Goal: Task Accomplishment & Management: Manage account settings

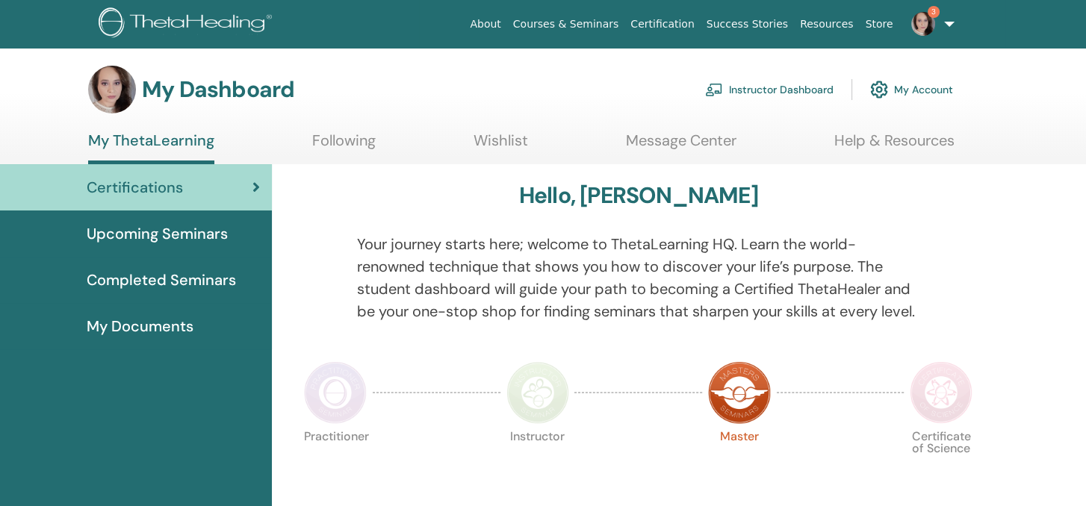
click at [778, 79] on link "Instructor Dashboard" at bounding box center [769, 89] width 128 height 33
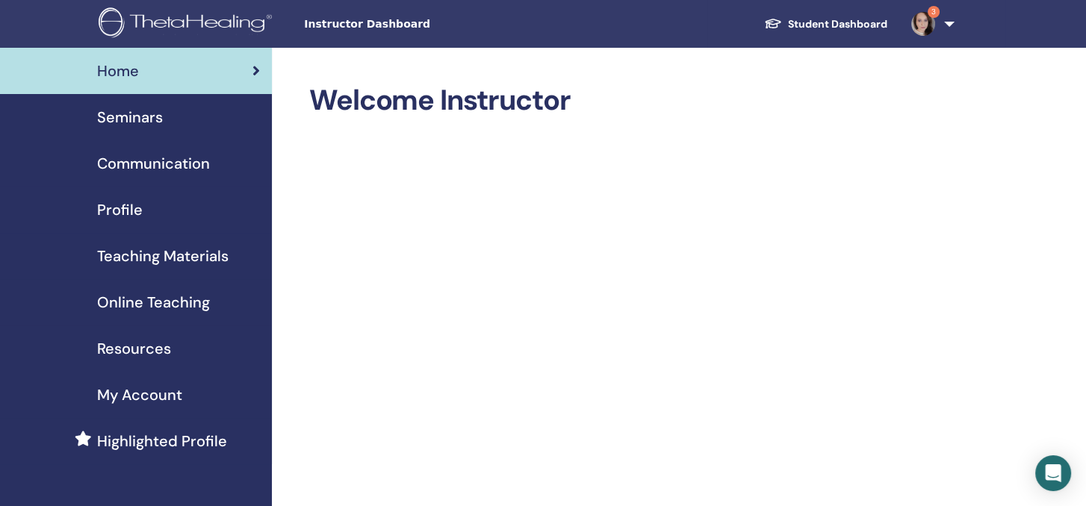
click at [108, 122] on span "Seminars" at bounding box center [130, 117] width 66 height 22
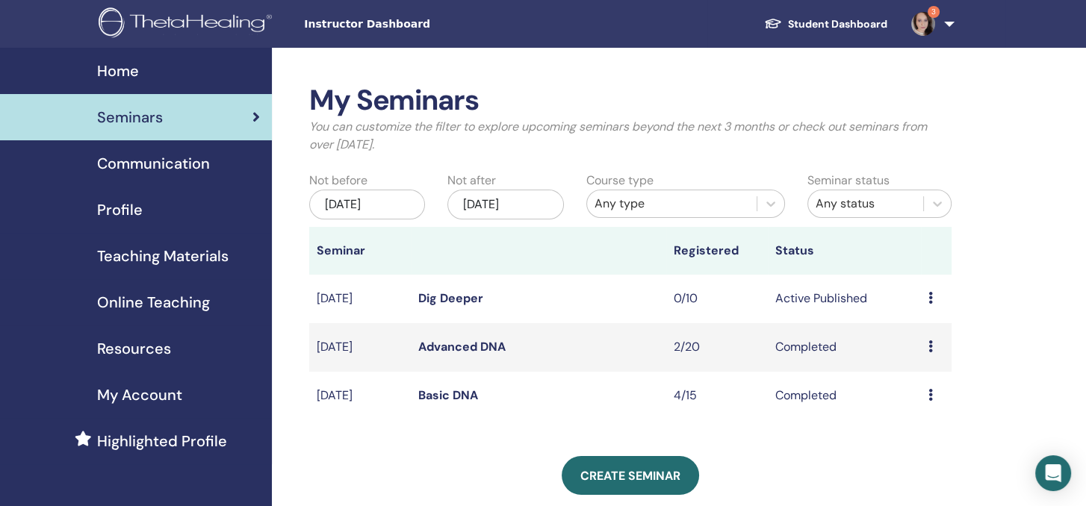
click at [457, 298] on link "Dig Deeper" at bounding box center [450, 298] width 65 height 16
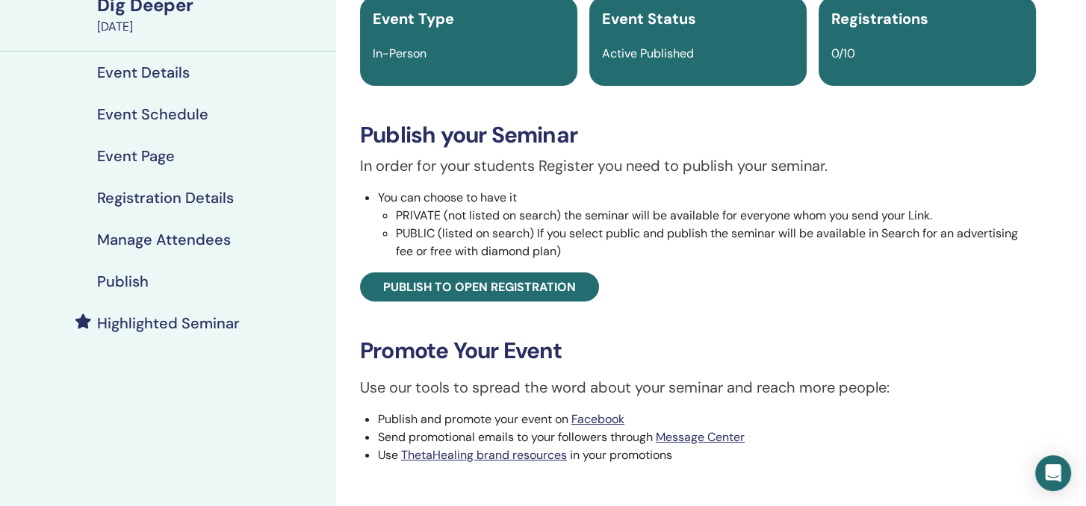
scroll to position [149, 0]
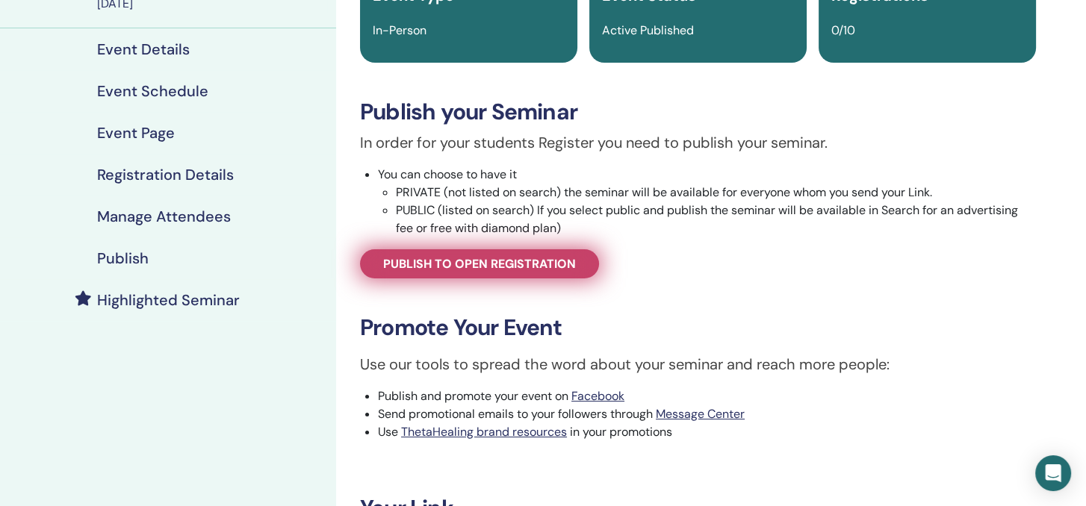
click at [512, 264] on span "Publish to open registration" at bounding box center [479, 264] width 193 height 16
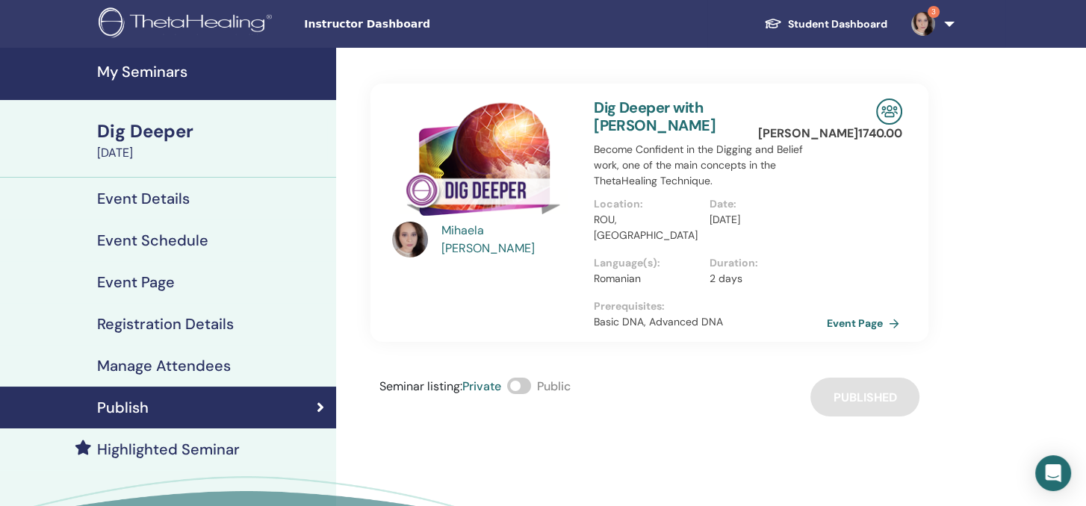
click at [850, 312] on link "Event Page" at bounding box center [865, 323] width 78 height 22
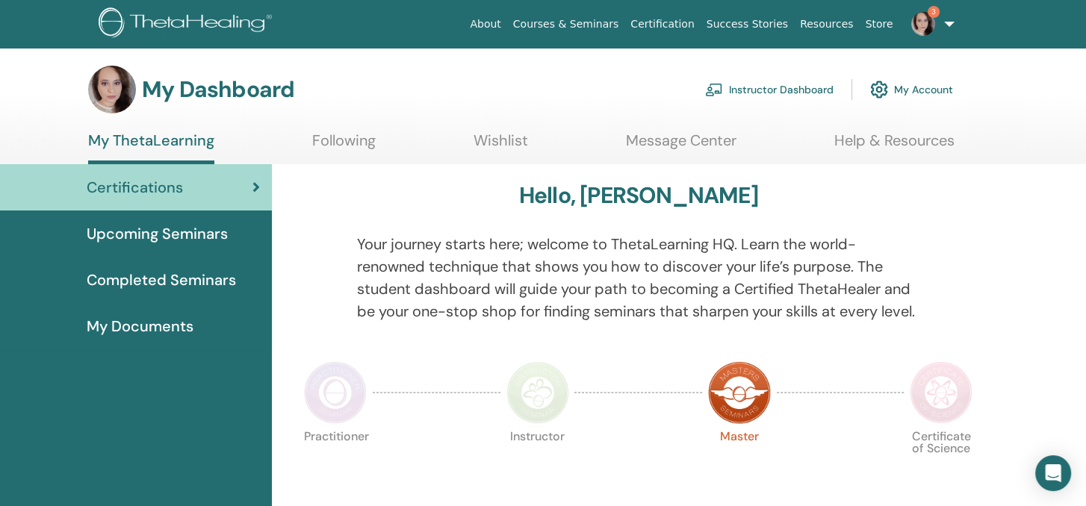
click at [746, 89] on link "Instructor Dashboard" at bounding box center [769, 89] width 128 height 33
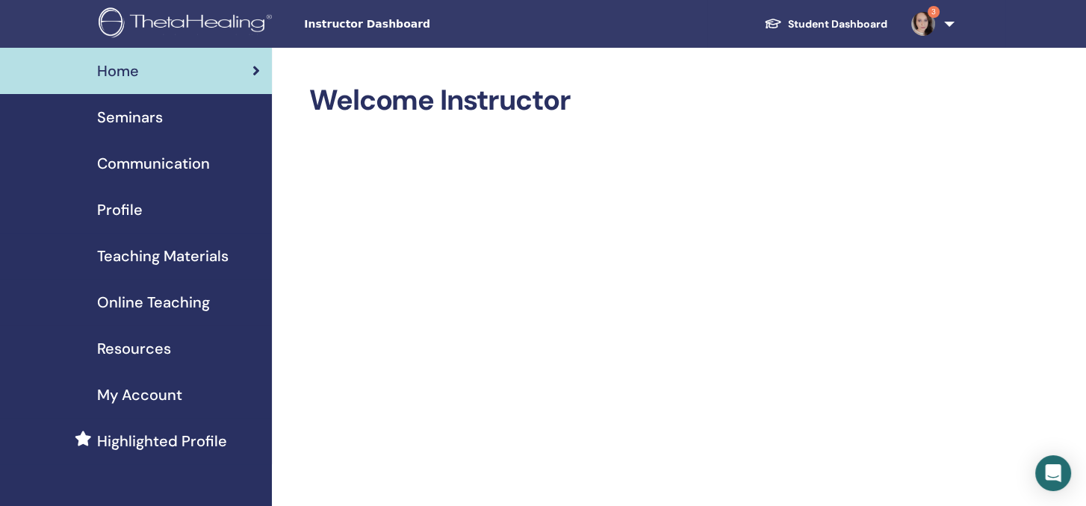
click at [161, 120] on span "Seminars" at bounding box center [130, 117] width 66 height 22
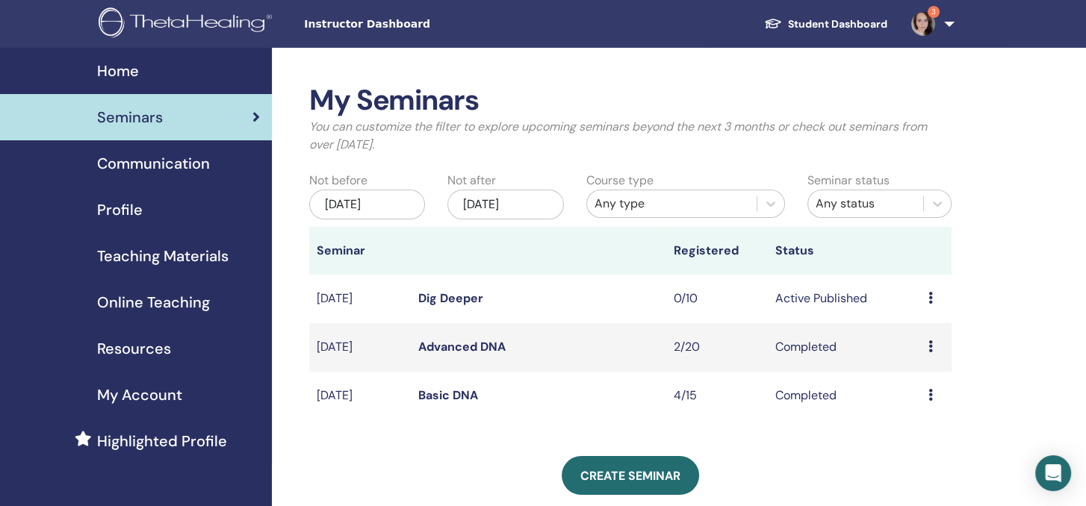
click at [347, 199] on div "Jun/05, 2025" at bounding box center [367, 205] width 116 height 30
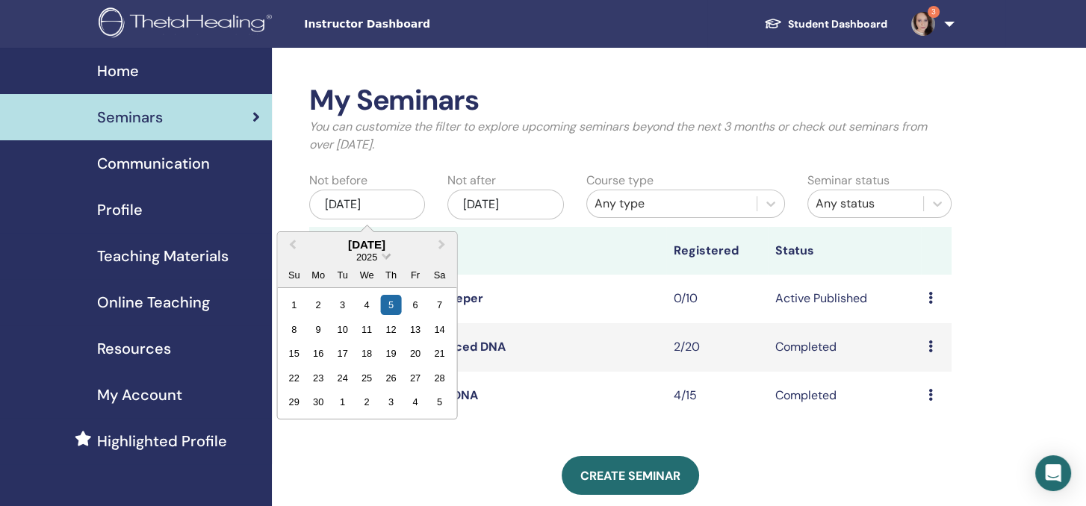
click at [386, 258] on span "Choose Date" at bounding box center [386, 255] width 10 height 10
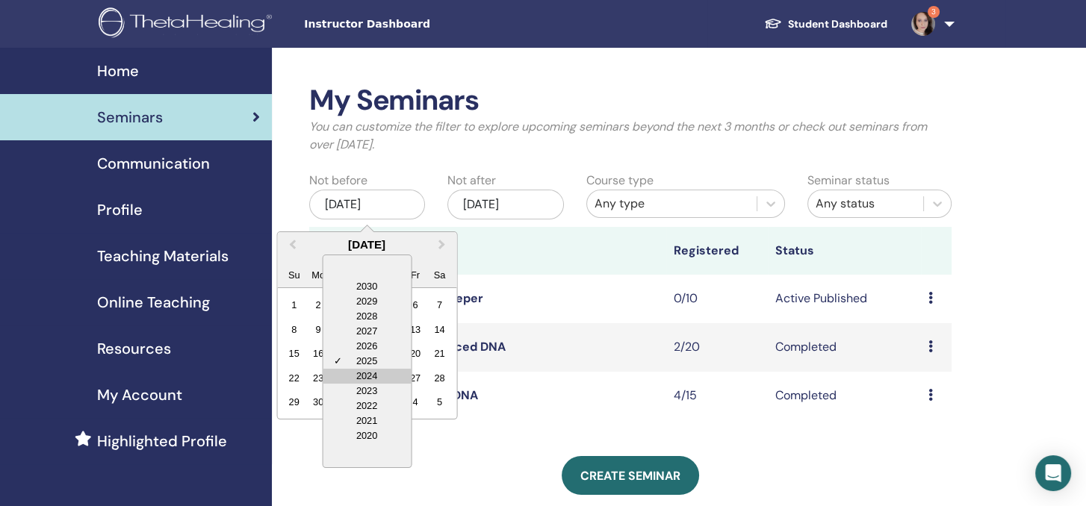
click at [377, 371] on div "2024" at bounding box center [367, 376] width 88 height 15
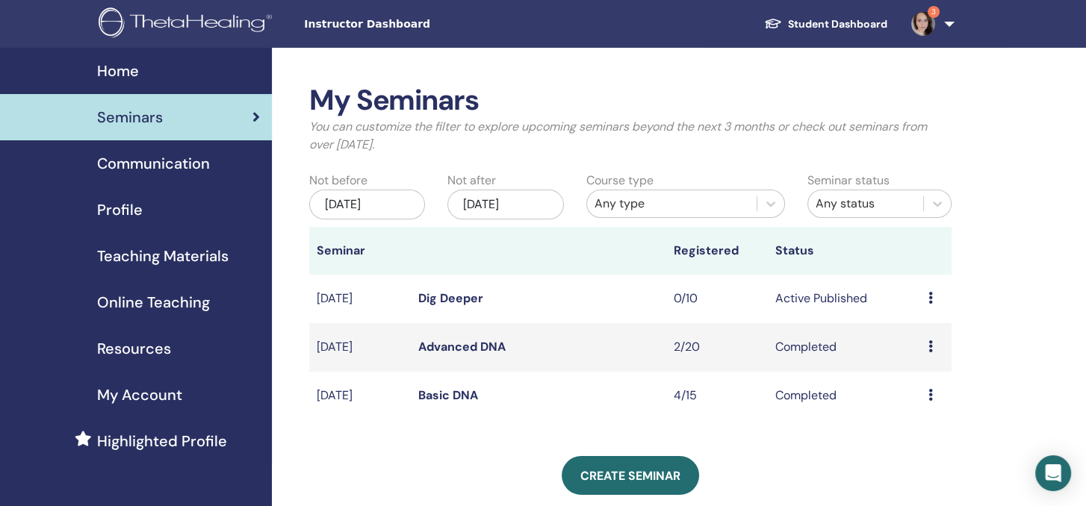
click at [531, 425] on div "My Seminars You can customize the filter to explore upcoming seminars beyond th…" at bounding box center [630, 351] width 643 height 535
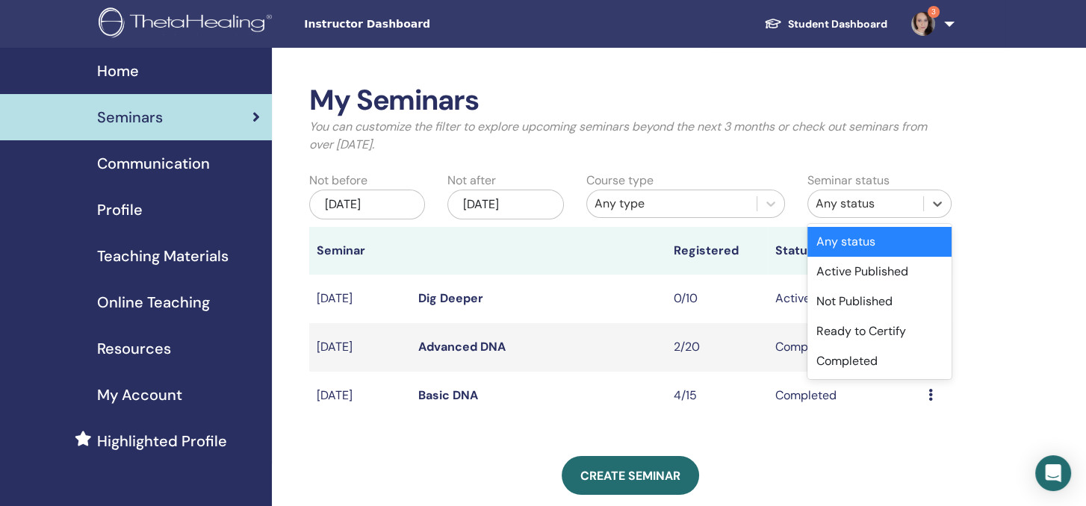
click at [827, 195] on div "Any status" at bounding box center [865, 204] width 100 height 18
click at [830, 246] on div "Any status" at bounding box center [879, 242] width 144 height 30
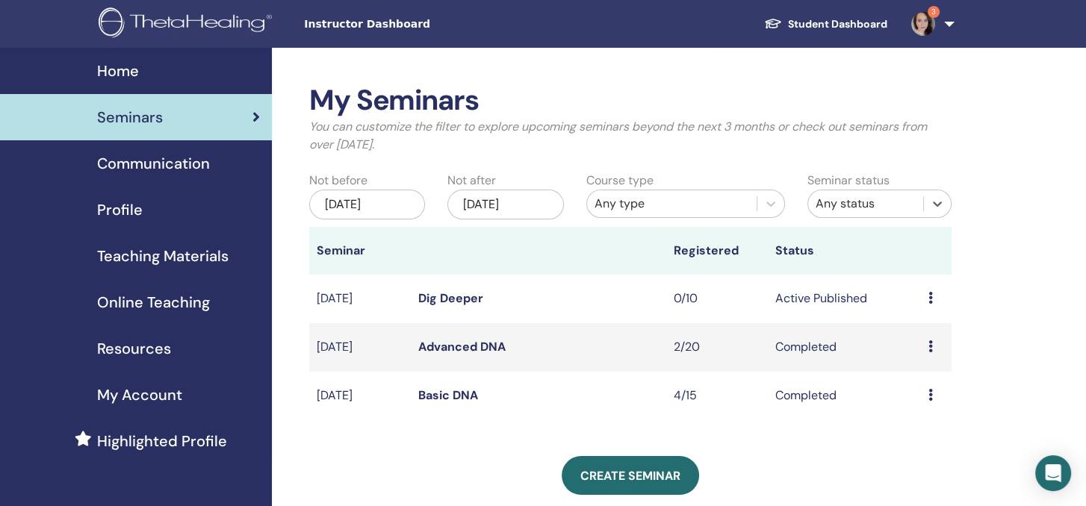
click at [829, 208] on div "Any status" at bounding box center [865, 204] width 100 height 18
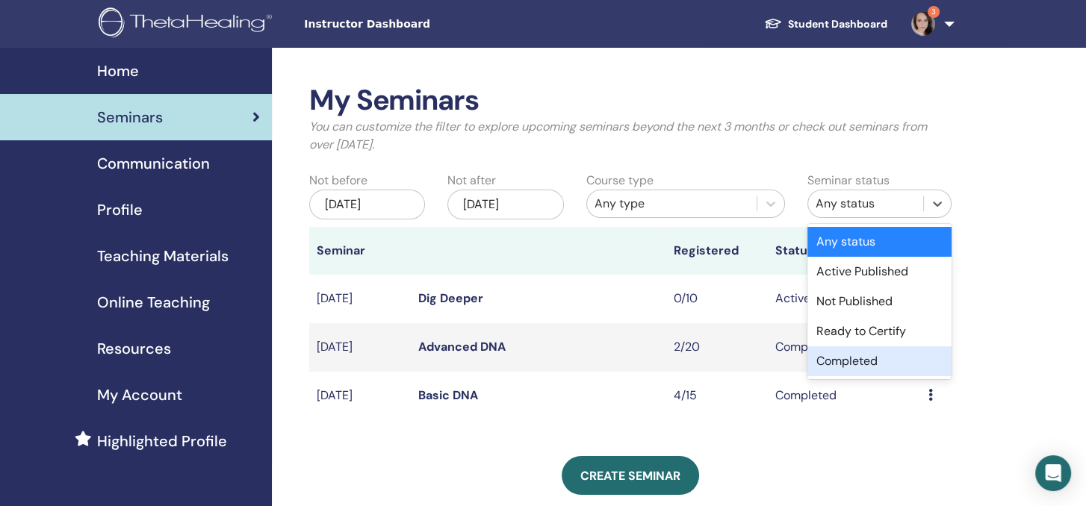
click at [826, 359] on div "Completed" at bounding box center [879, 361] width 144 height 30
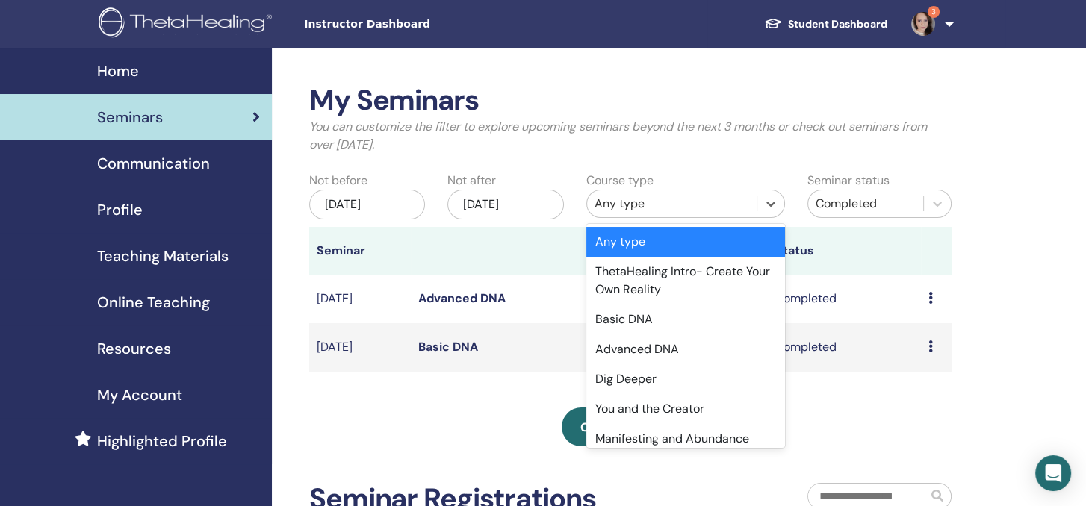
click at [748, 208] on div "Any type" at bounding box center [671, 204] width 155 height 18
click at [619, 367] on div "Dig Deeper" at bounding box center [685, 379] width 199 height 30
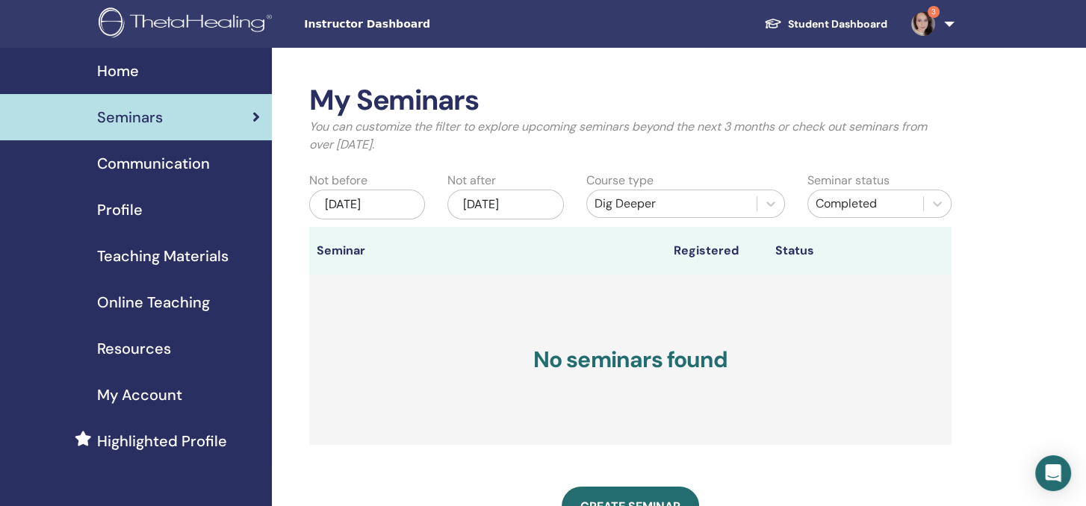
click at [340, 218] on div "Jun/05, 2025" at bounding box center [367, 205] width 116 height 30
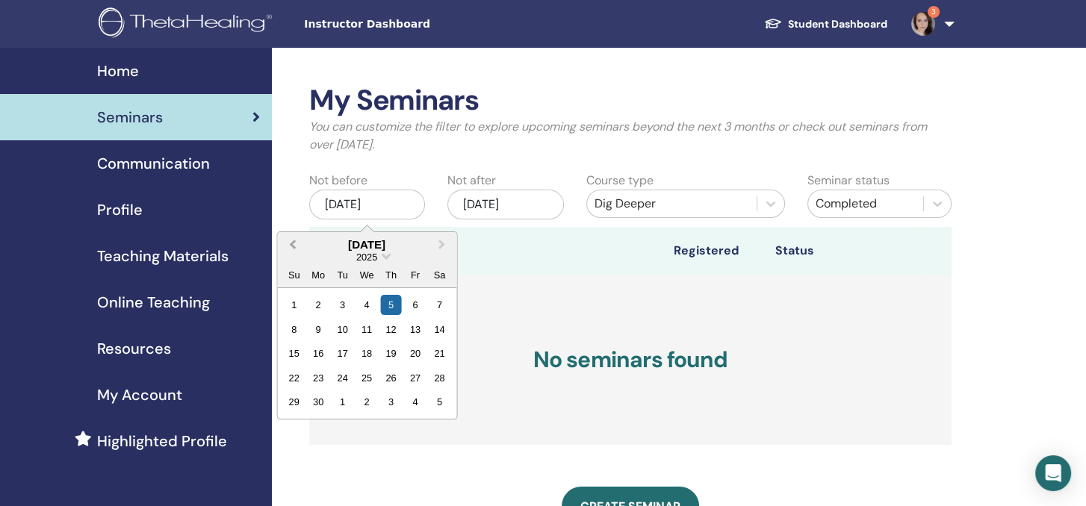
click at [292, 244] on span "Previous Month" at bounding box center [292, 245] width 0 height 16
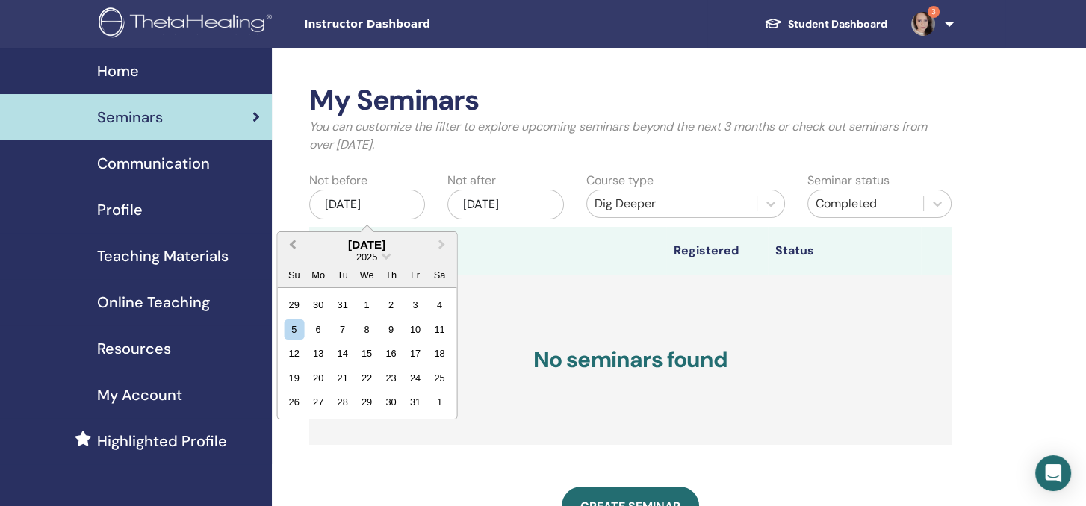
click at [292, 244] on span "Previous Month" at bounding box center [292, 245] width 0 height 16
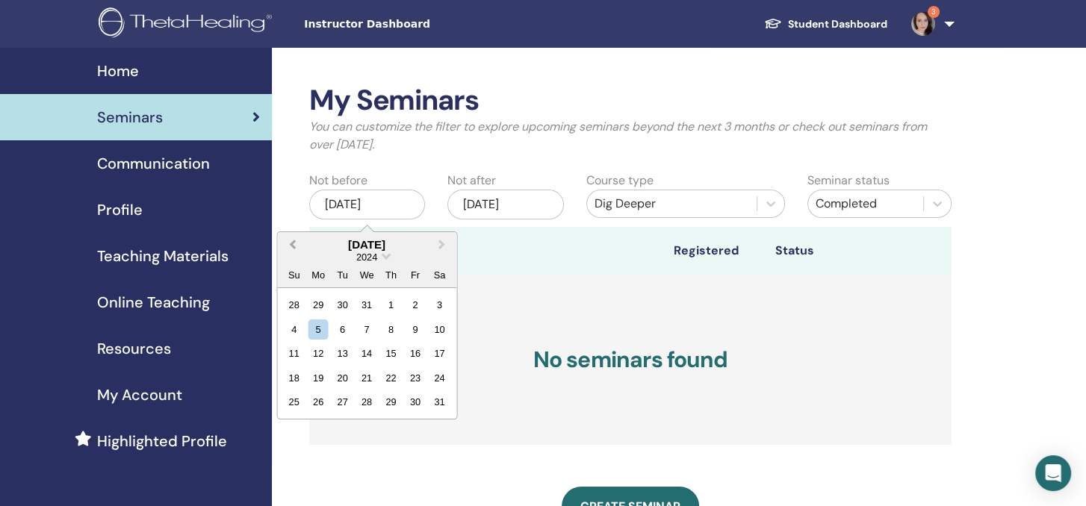
click at [285, 244] on button "Previous Month" at bounding box center [290, 246] width 24 height 24
click at [420, 301] on div "5" at bounding box center [415, 305] width 20 height 20
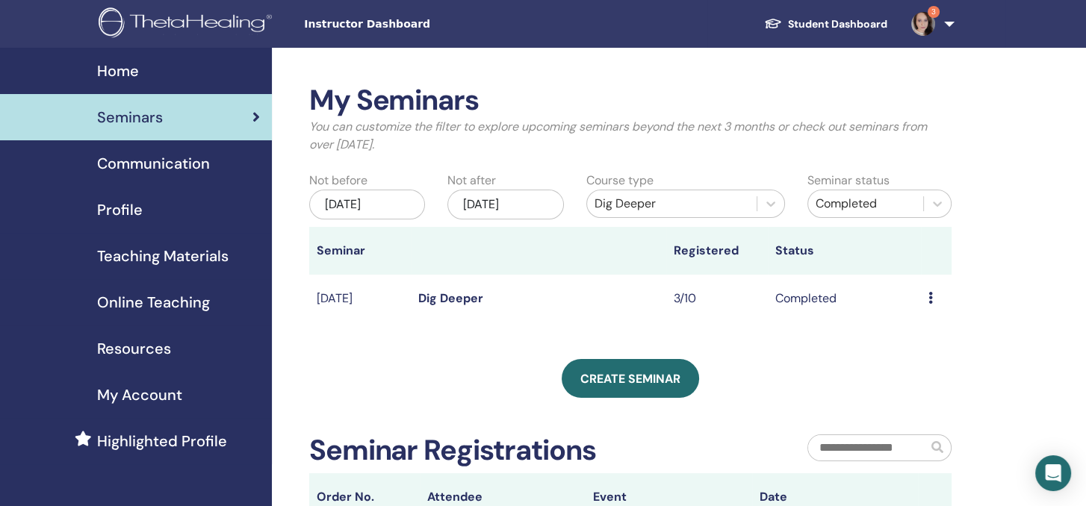
click at [818, 300] on td "Completed" at bounding box center [843, 299] width 153 height 49
click at [437, 300] on link "Dig Deeper" at bounding box center [450, 298] width 65 height 16
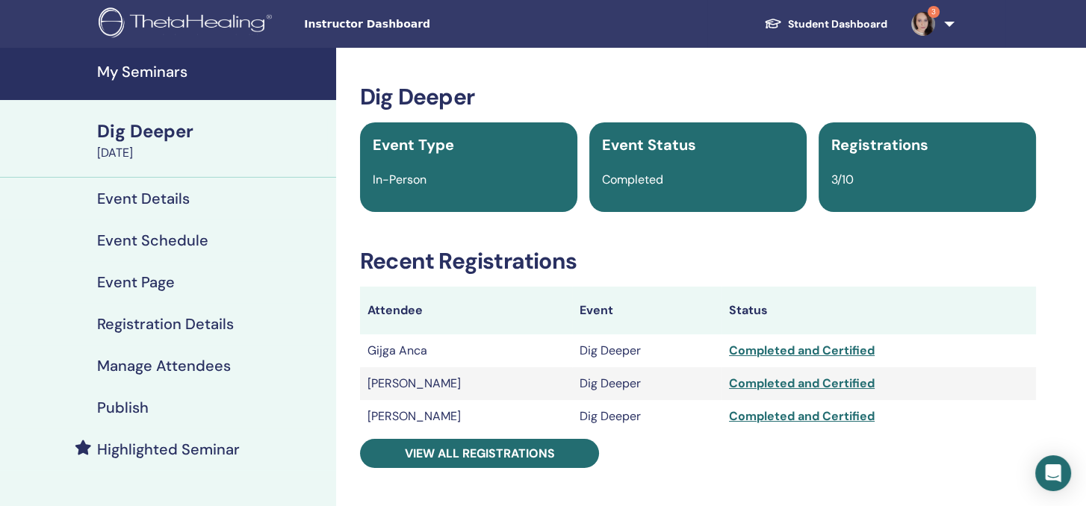
click at [1027, 96] on h3 "Dig Deeper" at bounding box center [698, 97] width 676 height 27
click at [950, 17] on link "3" at bounding box center [929, 24] width 61 height 48
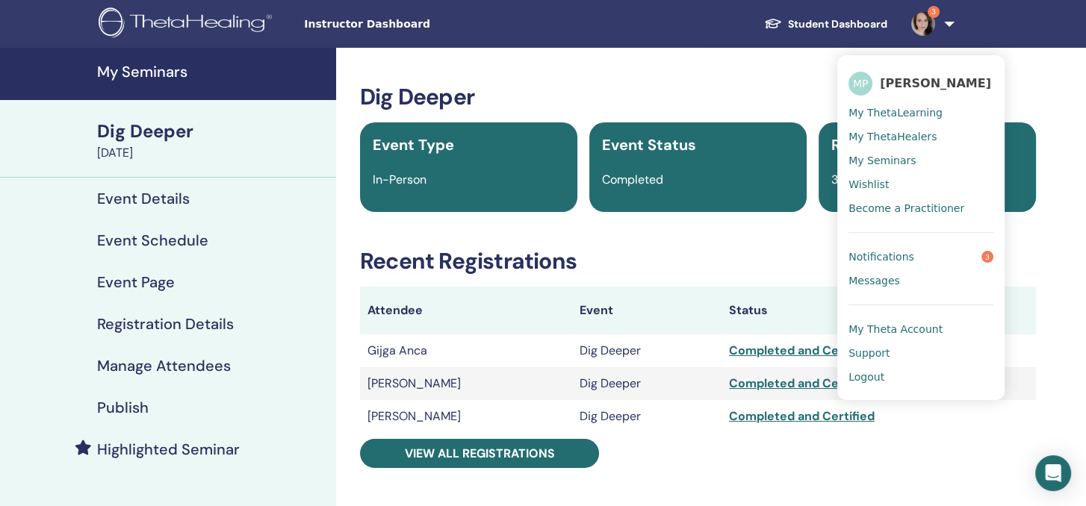
click at [900, 111] on span "My ThetaLearning" at bounding box center [895, 112] width 94 height 13
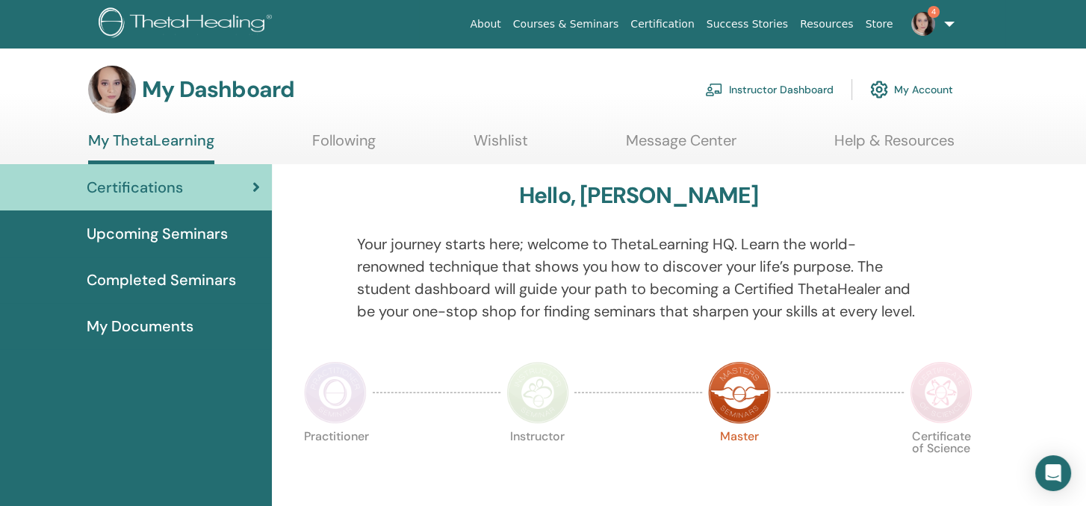
click at [806, 99] on link "Instructor Dashboard" at bounding box center [769, 89] width 128 height 33
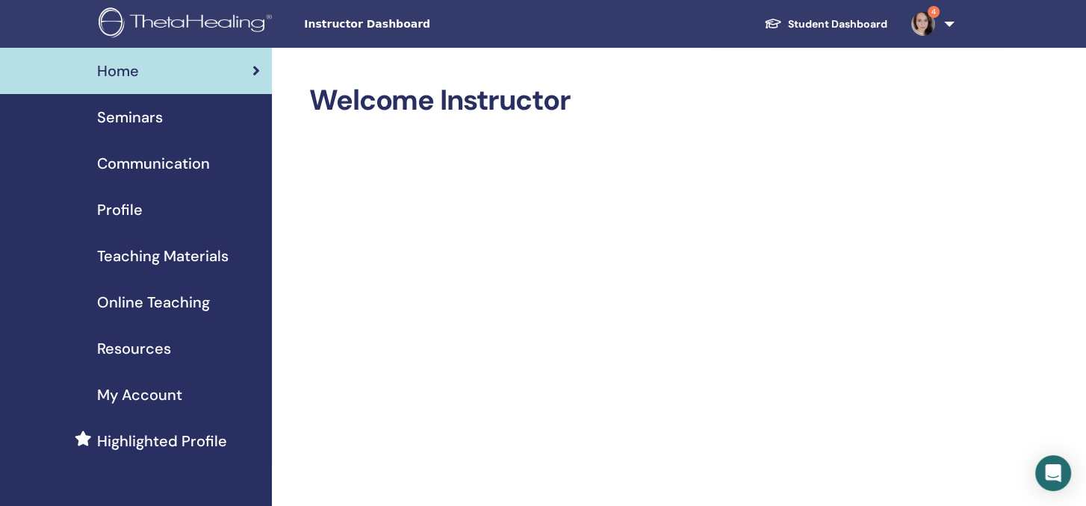
click at [117, 111] on span "Seminars" at bounding box center [130, 117] width 66 height 22
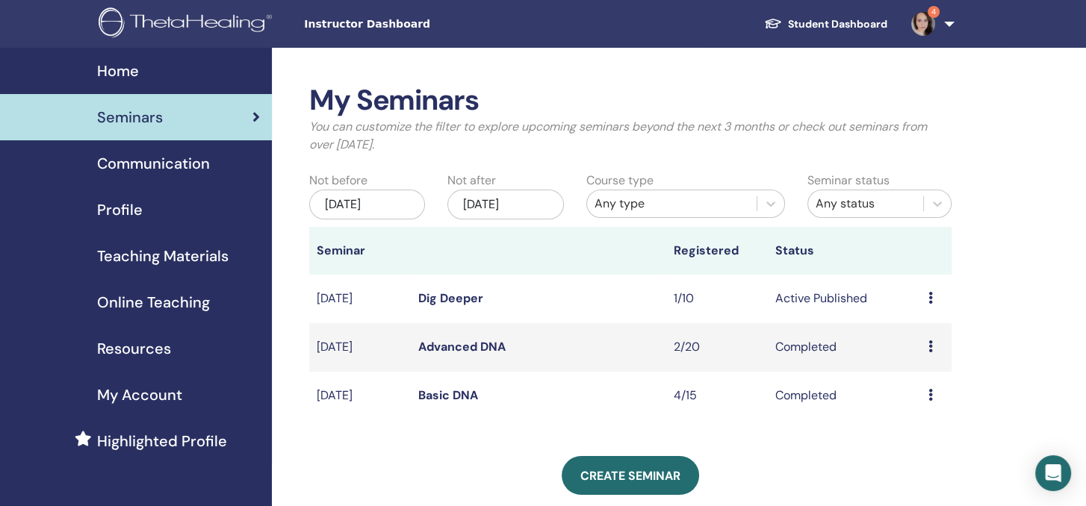
click at [1050, 317] on div "My Seminars You can customize the filter to explore upcoming seminars beyond th…" at bounding box center [679, 462] width 815 height 828
click at [1041, 151] on div "My Seminars You can customize the filter to explore upcoming seminars beyond th…" at bounding box center [679, 462] width 815 height 828
